Goal: Find contact information: Find contact information

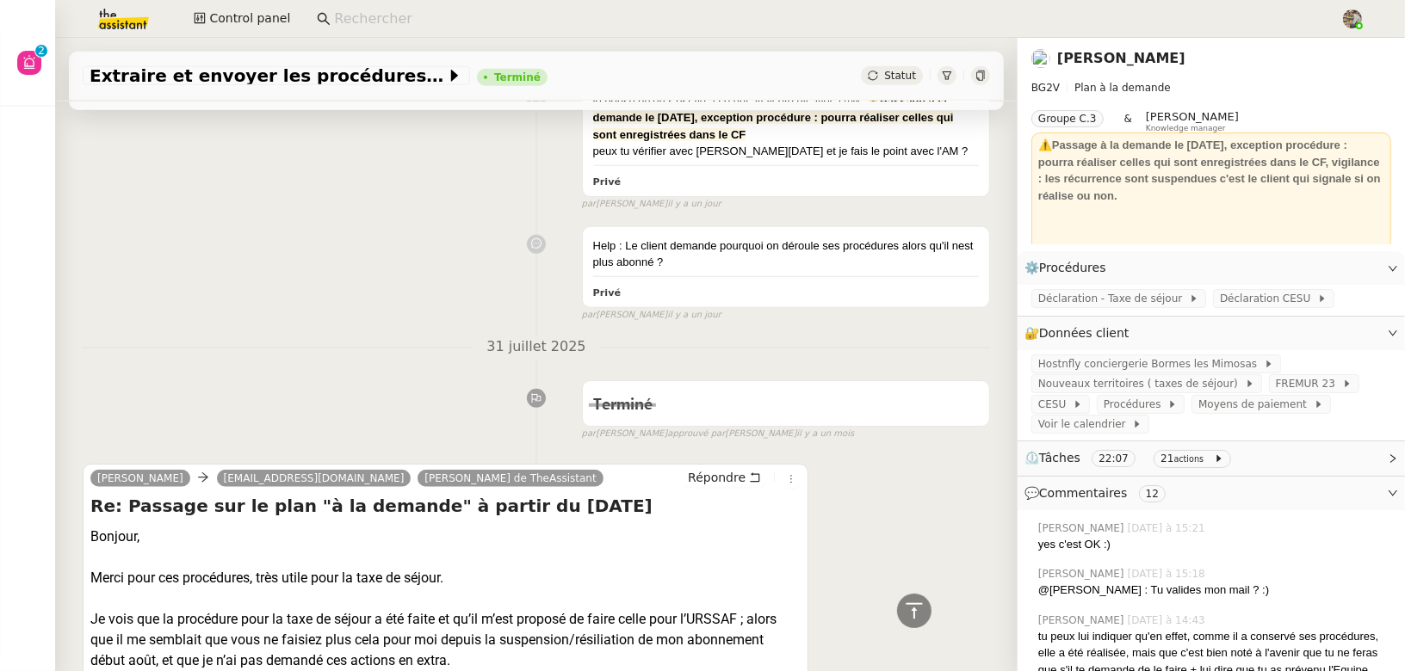
scroll to position [1508, 0]
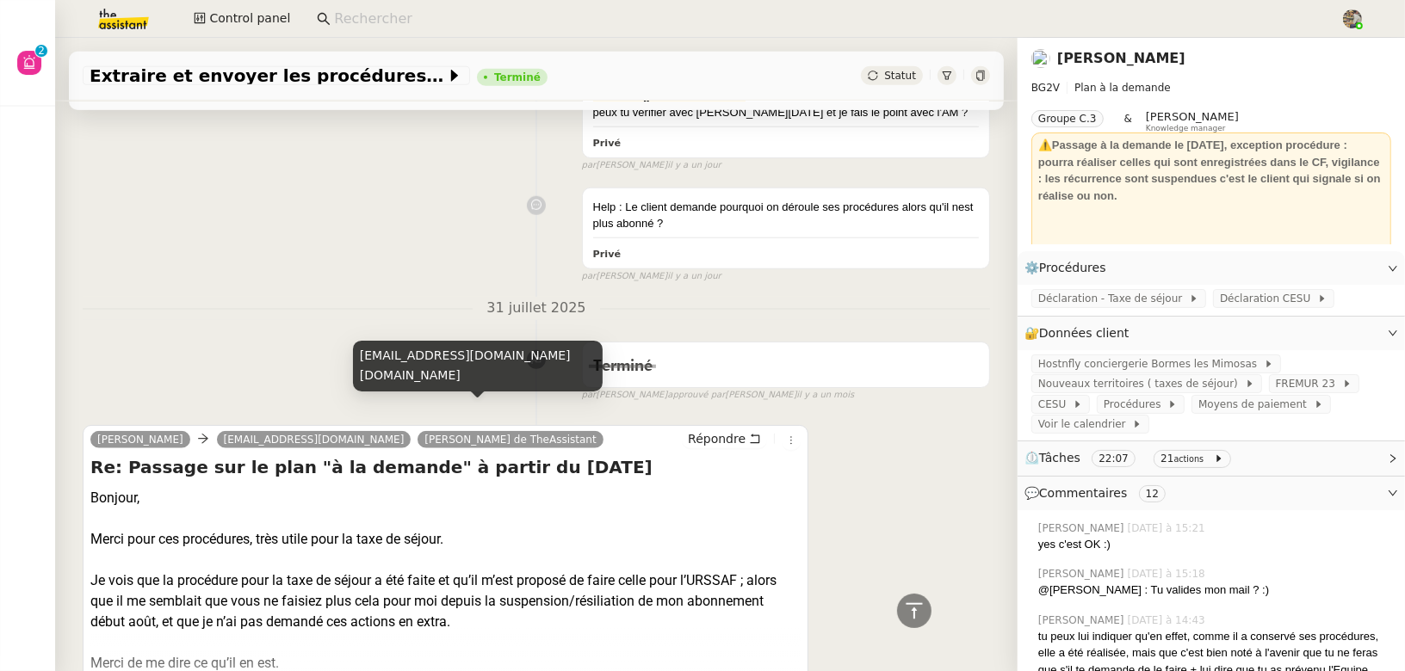
drag, startPoint x: 431, startPoint y: 378, endPoint x: 359, endPoint y: 358, distance: 75.0
click at [359, 358] on div "[EMAIL_ADDRESS][DOMAIN_NAME][DOMAIN_NAME]" at bounding box center [478, 366] width 250 height 51
copy div "[EMAIL_ADDRESS][DOMAIN_NAME][DOMAIN_NAME]"
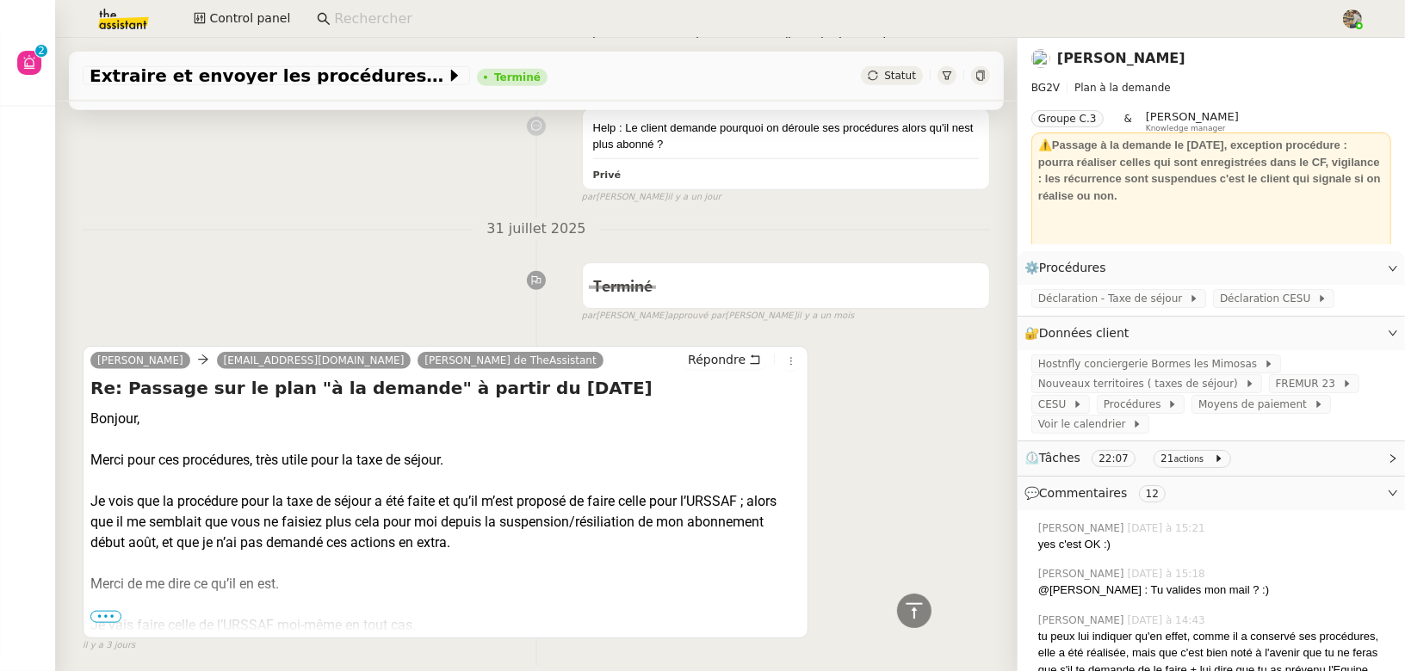
scroll to position [1568, 0]
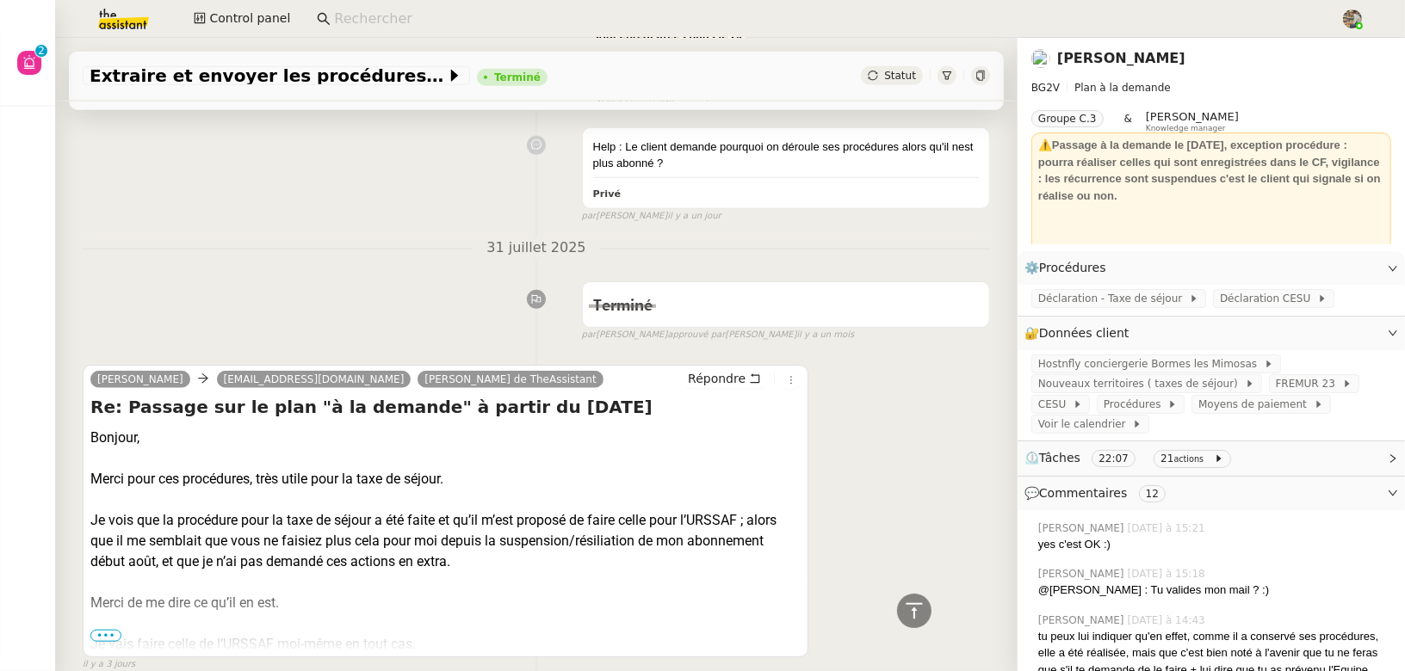
click at [250, 395] on h4 "Re: Passage sur le plan "à la demande" à partir du [DATE]" at bounding box center [445, 407] width 710 height 24
click at [117, 312] on div "[EMAIL_ADDRESS][DOMAIN_NAME]" at bounding box center [164, 315] width 225 height 30
copy div "[EMAIL_ADDRESS][DOMAIN_NAME]"
